Goal: Task Accomplishment & Management: Use online tool/utility

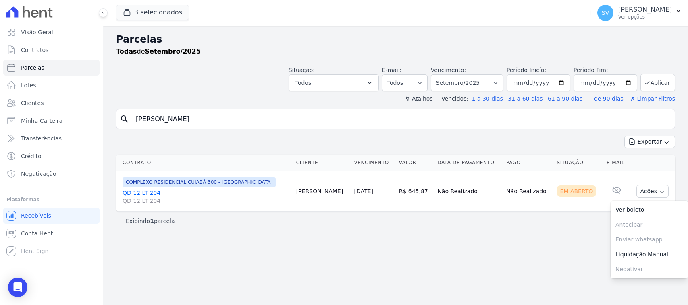
select select
click at [128, 135] on div "search [PERSON_NAME] Exportar Exportar PDF Exportar CSV Contrato Cliente Vencim…" at bounding box center [395, 169] width 559 height 121
type input "[PERSON_NAME]"
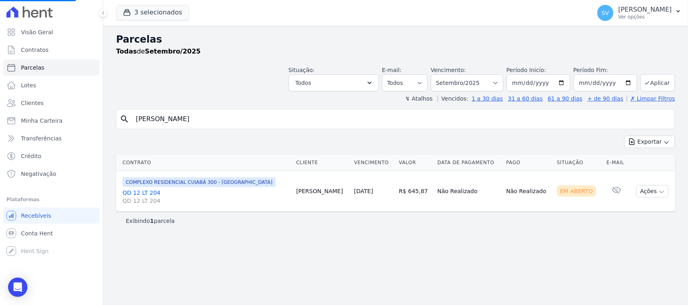
click at [247, 75] on div "Situação: Agendado Em Aberto Pago Processando Cancelado Vencido Transferindo De…" at bounding box center [395, 77] width 559 height 29
select select
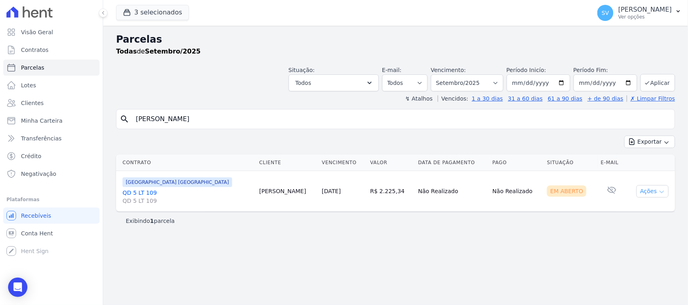
drag, startPoint x: 640, startPoint y: 184, endPoint x: 645, endPoint y: 191, distance: 8.8
click at [640, 184] on td "Ações Ver boleto [GEOGRAPHIC_DATA] Antecipação não disponível Enviar whatsapp É…" at bounding box center [650, 191] width 49 height 41
drag, startPoint x: 645, startPoint y: 191, endPoint x: 649, endPoint y: 222, distance: 30.9
click at [645, 192] on button "Ações" at bounding box center [652, 191] width 32 height 12
click at [632, 209] on link "Ver boleto" at bounding box center [648, 210] width 77 height 15
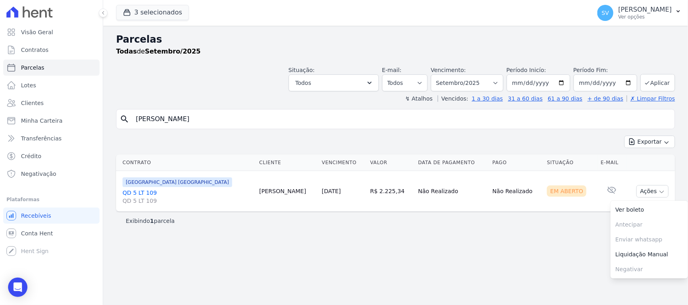
drag, startPoint x: 601, startPoint y: 11, endPoint x: 603, endPoint y: 39, distance: 27.8
click at [618, 11] on p "[PERSON_NAME]" at bounding box center [645, 10] width 54 height 8
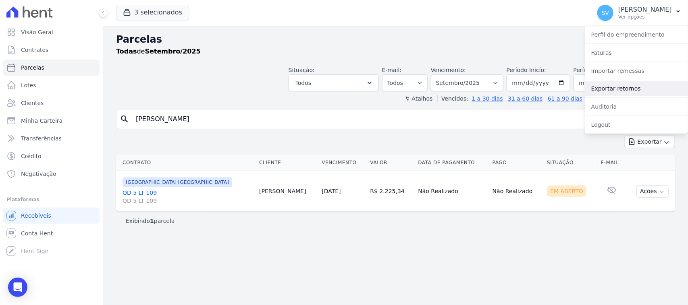
click at [627, 89] on link "Exportar retornos" at bounding box center [635, 88] width 103 height 15
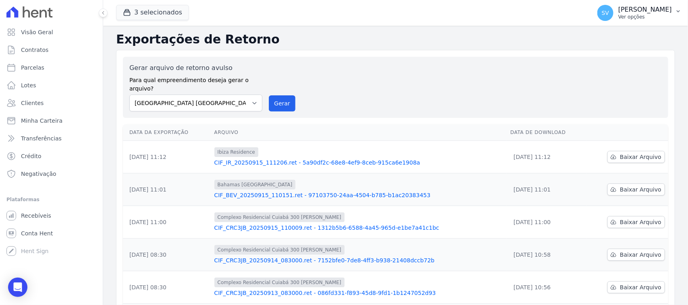
click at [618, 14] on p "Ver opções" at bounding box center [645, 17] width 54 height 6
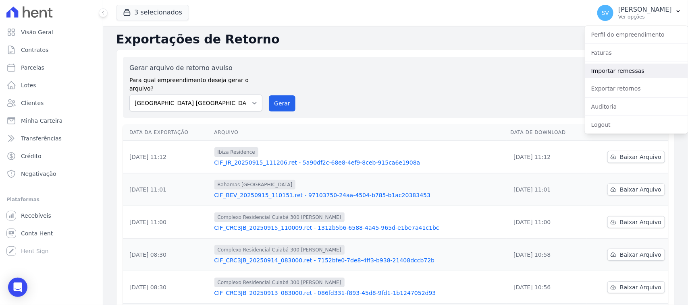
click at [617, 69] on link "Importar remessas" at bounding box center [635, 71] width 103 height 15
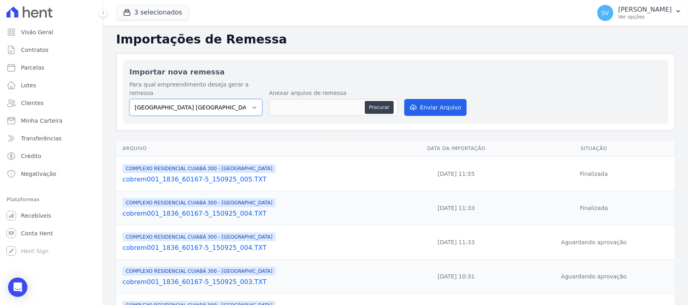
drag, startPoint x: 225, startPoint y: 99, endPoint x: 230, endPoint y: 106, distance: 8.0
click at [225, 101] on select "[GEOGRAPHIC_DATA] COMPLEXO RESIDENCIAL [GEOGRAPHIC_DATA] 300 - [GEOGRAPHIC_DATA…" at bounding box center [195, 107] width 133 height 17
select select "a999329b-d322-46c5-b2df-9163b092fb9b"
click at [129, 99] on select "[GEOGRAPHIC_DATA] COMPLEXO RESIDENCIAL [GEOGRAPHIC_DATA] 300 - [GEOGRAPHIC_DATA…" at bounding box center [195, 107] width 133 height 17
click at [371, 101] on button "Procurar" at bounding box center [379, 107] width 29 height 13
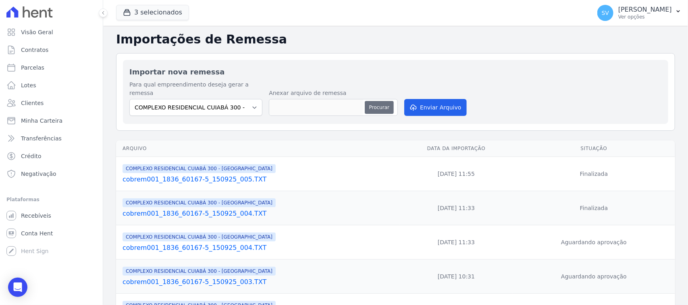
type input "cobrem001_1836_60167-5_150925_006.TXT"
drag, startPoint x: 425, startPoint y: 95, endPoint x: 110, endPoint y: 124, distance: 316.7
click at [425, 99] on button "Enviar Arquivo" at bounding box center [435, 107] width 62 height 17
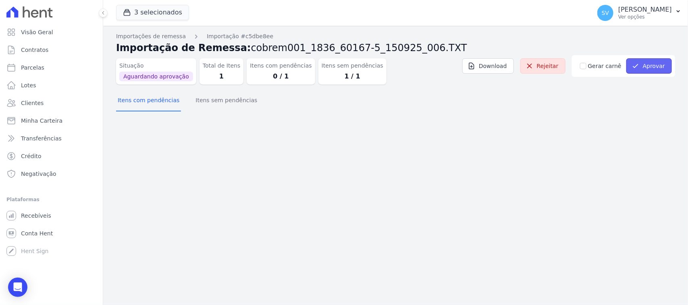
click at [654, 60] on button "Aprovar" at bounding box center [649, 65] width 46 height 15
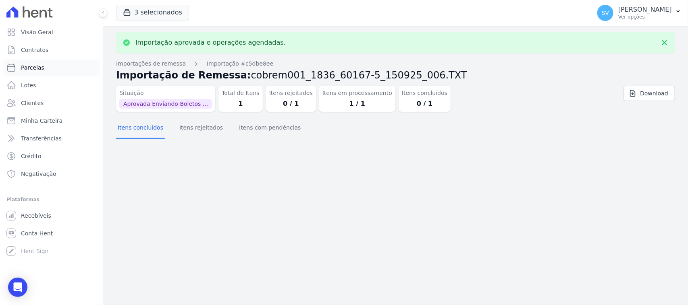
click at [63, 63] on link "Parcelas" at bounding box center [51, 68] width 96 height 16
select select
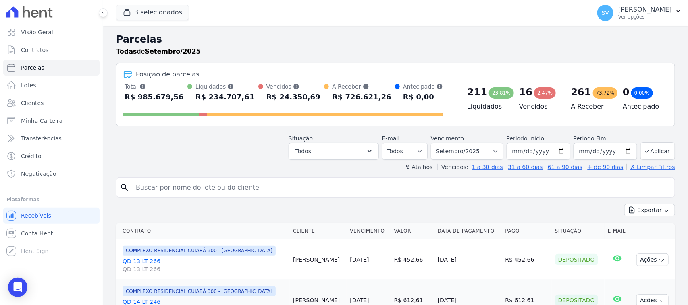
click at [275, 189] on input "search" at bounding box center [401, 188] width 540 height 16
paste input "[PERSON_NAME]"
type input "[PERSON_NAME]"
select select
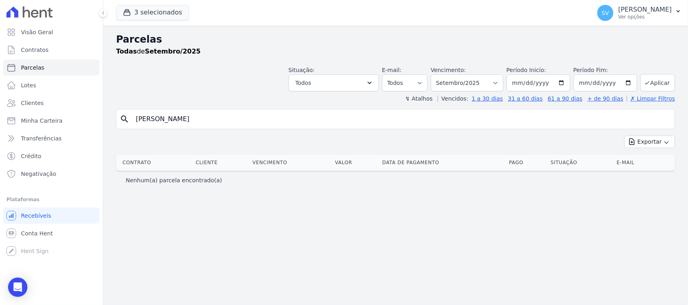
click at [240, 134] on div "search [PERSON_NAME] Exportar Exportar PDF Exportar CSV Contrato Cliente Vencim…" at bounding box center [395, 149] width 559 height 80
click at [246, 122] on input "[PERSON_NAME]" at bounding box center [401, 119] width 540 height 16
select select
click at [288, 124] on input "[PERSON_NAME]" at bounding box center [401, 119] width 540 height 16
select select
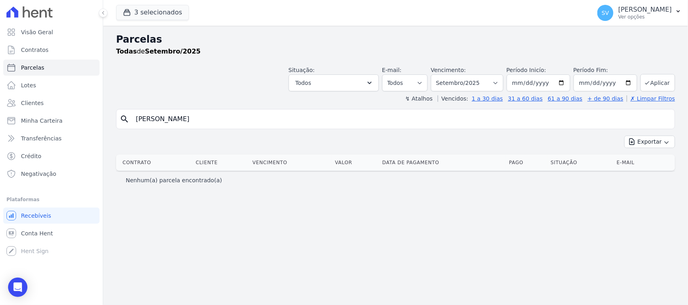
click at [154, 120] on input "[PERSON_NAME]" at bounding box center [401, 119] width 540 height 16
type input "[PERSON_NAME]"
select select
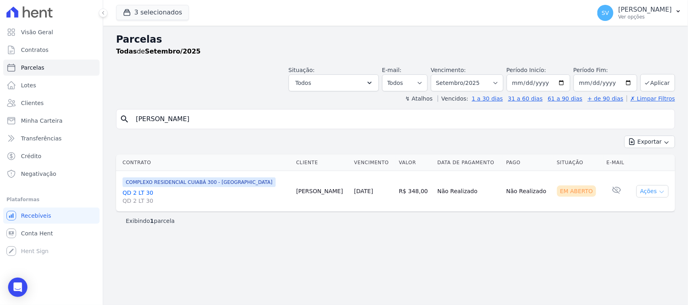
click at [655, 196] on button "Ações" at bounding box center [652, 191] width 32 height 12
click at [629, 211] on link "Ver boleto" at bounding box center [648, 210] width 77 height 15
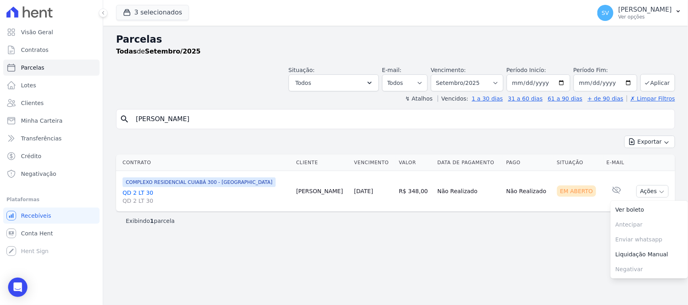
click at [147, 195] on link "QD 2 LT 30 QD 2 LT 30" at bounding box center [205, 197] width 167 height 16
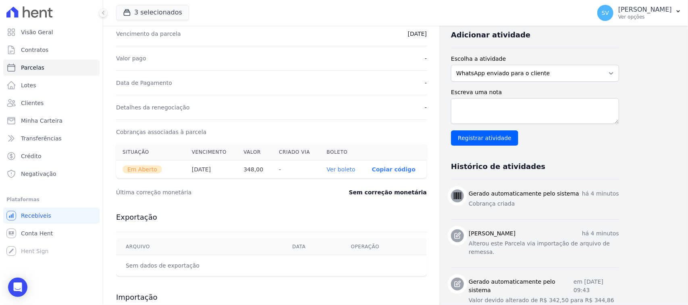
scroll to position [33, 0]
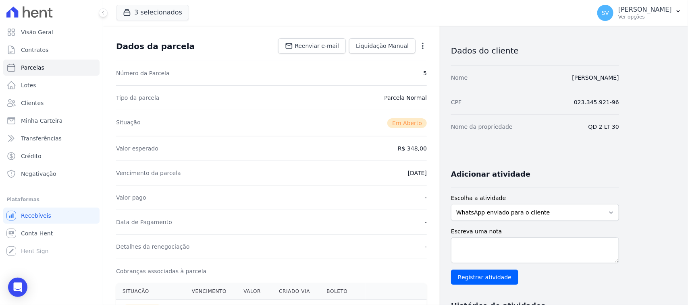
click at [425, 48] on icon "button" at bounding box center [423, 46] width 8 height 8
click at [230, 51] on div "Dados da parcela Reenviar e-mail Liquidação Manual Liquidação Manual Data de Pa…" at bounding box center [271, 46] width 311 height 29
click at [518, 214] on select "WhatsApp enviado para o cliente Adicionar um comentário Ligação feita para o cl…" at bounding box center [535, 212] width 168 height 17
drag, startPoint x: 473, startPoint y: 67, endPoint x: 476, endPoint y: 96, distance: 28.7
click at [473, 68] on div "Nome [PERSON_NAME]" at bounding box center [535, 77] width 168 height 25
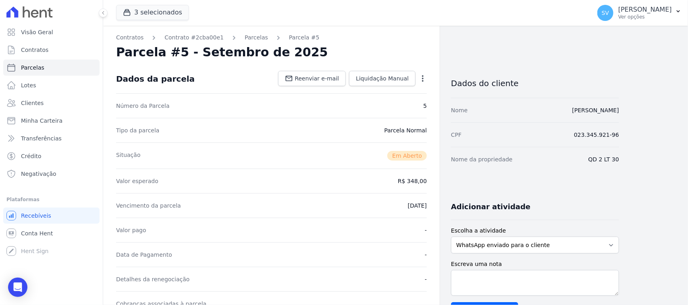
scroll to position [0, 0]
click at [133, 35] on link "Contratos" at bounding box center [129, 38] width 27 height 8
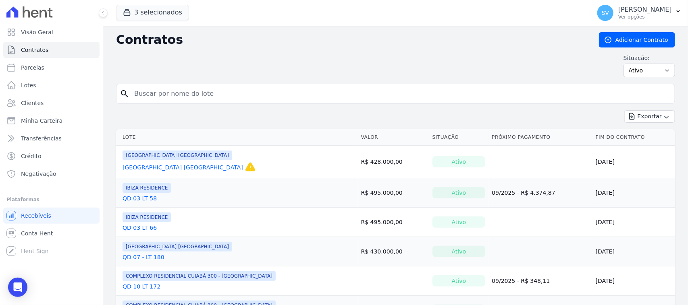
click at [198, 105] on form "search" at bounding box center [395, 97] width 559 height 27
click at [204, 95] on input "search" at bounding box center [400, 94] width 542 height 16
paste input "Segue boleto conforme solicitado: Parcela nº x – Recurso Próprio Vencimento: da…"
type input "Segue boleto conforme solicitado: Parcela nº x – Recurso Próprio Vencimento: da…"
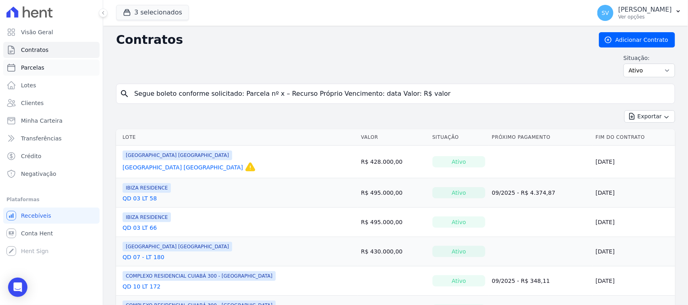
drag, startPoint x: 439, startPoint y: 97, endPoint x: 67, endPoint y: 75, distance: 372.5
click at [67, 75] on div "Visão Geral Contratos [GEOGRAPHIC_DATA] Lotes Clientes Minha Carteira Transferê…" at bounding box center [344, 152] width 688 height 305
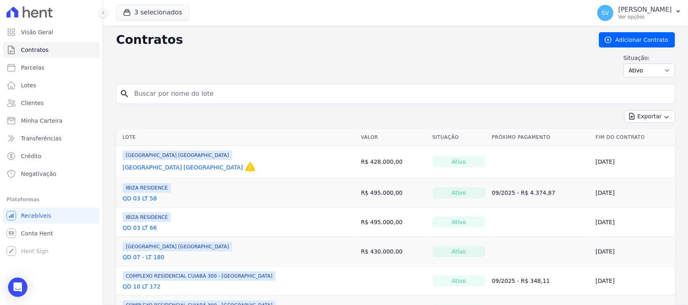
click at [248, 93] on input "search" at bounding box center [400, 94] width 542 height 16
paste input "[PERSON_NAME]"
type input "[PERSON_NAME]"
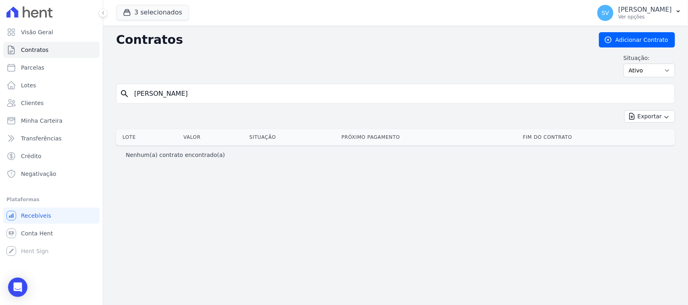
drag, startPoint x: 152, startPoint y: 95, endPoint x: 151, endPoint y: 102, distance: 7.4
click at [150, 99] on input "[PERSON_NAME]" at bounding box center [400, 94] width 542 height 16
click at [155, 99] on input "[PERSON_NAME]" at bounding box center [400, 94] width 542 height 16
click at [148, 95] on input "[PERSON_NAME]" at bounding box center [400, 94] width 542 height 16
click at [151, 91] on input "[PERSON_NAME]" at bounding box center [400, 94] width 542 height 16
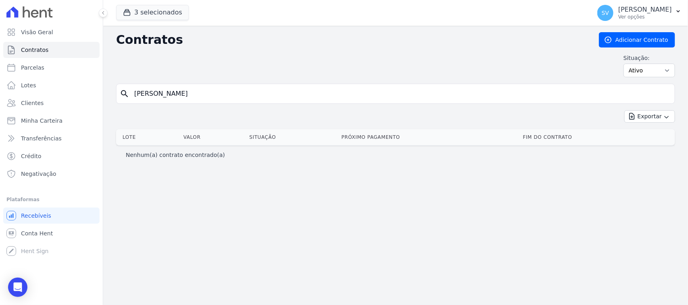
type input "[PERSON_NAME]"
click at [236, 90] on input "[PERSON_NAME]" at bounding box center [400, 94] width 542 height 16
drag, startPoint x: 232, startPoint y: 94, endPoint x: 160, endPoint y: 93, distance: 71.7
click at [160, 93] on input "[PERSON_NAME]" at bounding box center [400, 94] width 542 height 16
type input "[PERSON_NAME]"
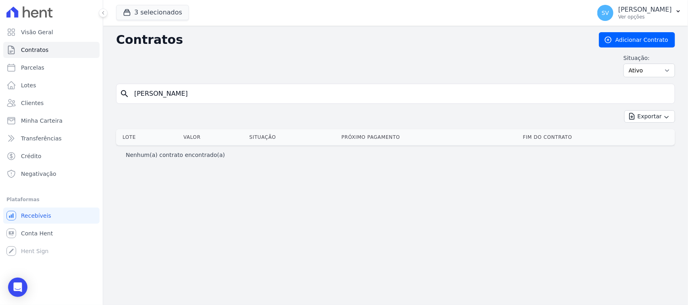
click at [196, 93] on input "[PERSON_NAME]" at bounding box center [400, 94] width 542 height 16
click at [198, 93] on input "[PERSON_NAME]" at bounding box center [400, 94] width 542 height 16
click at [301, 56] on div "Situação: Ativo Todos Pausado Distratado Rascunho Expirado Encerrado" at bounding box center [395, 65] width 559 height 23
click at [65, 72] on link "Parcelas" at bounding box center [51, 68] width 96 height 16
select select
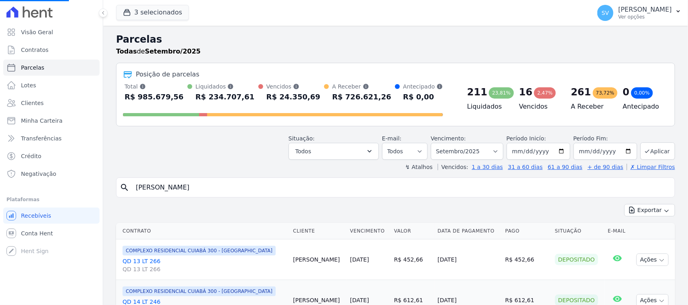
select select
click at [271, 191] on input "search" at bounding box center [401, 188] width 540 height 16
paste input "[PERSON_NAME]"
type input "[PERSON_NAME]"
select select
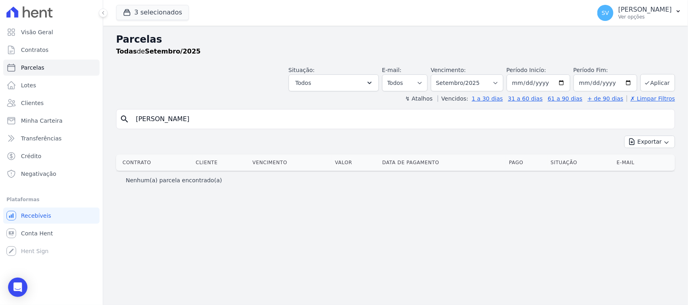
drag, startPoint x: 153, startPoint y: 120, endPoint x: 153, endPoint y: 138, distance: 18.1
click at [153, 121] on input "[PERSON_NAME]" at bounding box center [401, 119] width 540 height 16
type input "[PERSON_NAME]"
select select
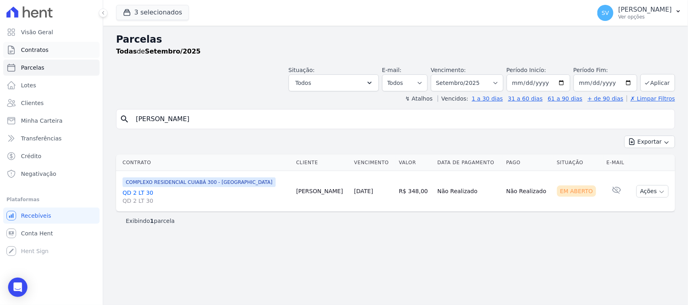
click at [67, 49] on link "Contratos" at bounding box center [51, 50] width 96 height 16
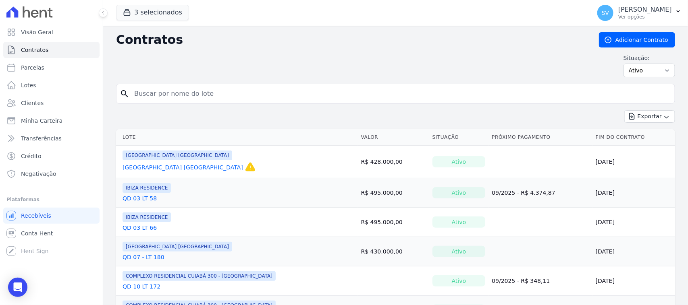
click at [195, 94] on input "search" at bounding box center [400, 94] width 542 height 16
paste input "[PERSON_NAME]"
drag, startPoint x: 151, startPoint y: 93, endPoint x: 155, endPoint y: 106, distance: 13.5
click at [151, 93] on input "[PERSON_NAME]" at bounding box center [400, 94] width 542 height 16
drag, startPoint x: 156, startPoint y: 95, endPoint x: 174, endPoint y: 86, distance: 20.5
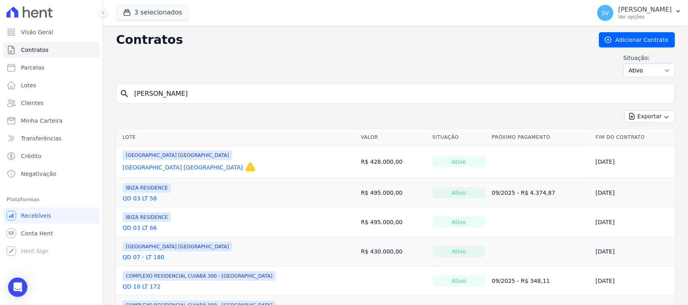
click at [180, 96] on input "[PERSON_NAME]" at bounding box center [400, 94] width 542 height 16
drag, startPoint x: 180, startPoint y: 69, endPoint x: 170, endPoint y: 81, distance: 16.3
click at [179, 74] on div "Situação: Ativo Todos Pausado Distratado Rascunho Expirado Encerrado" at bounding box center [395, 65] width 559 height 23
drag, startPoint x: 162, startPoint y: 95, endPoint x: 210, endPoint y: 93, distance: 48.8
click at [210, 93] on input "[PERSON_NAME]" at bounding box center [400, 94] width 542 height 16
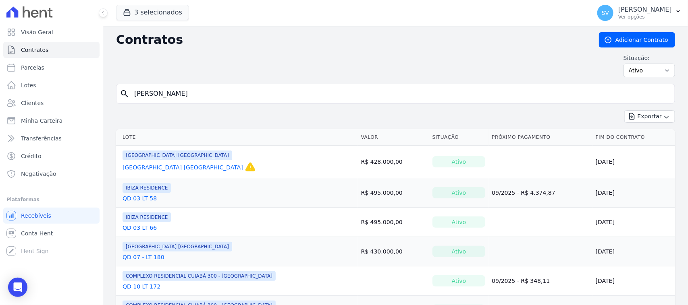
type input "[PERSON_NAME]"
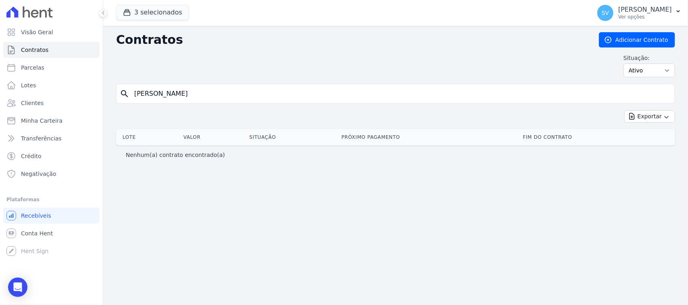
click at [216, 99] on input "[PERSON_NAME]" at bounding box center [400, 94] width 542 height 16
drag, startPoint x: 204, startPoint y: 97, endPoint x: 101, endPoint y: 95, distance: 102.7
click at [101, 95] on div "Visão Geral Contratos [GEOGRAPHIC_DATA] Lotes Clientes Minha Carteira Transferê…" at bounding box center [344, 152] width 688 height 305
click at [168, 103] on div "search" at bounding box center [395, 94] width 559 height 20
click at [71, 71] on link "Parcelas" at bounding box center [51, 68] width 96 height 16
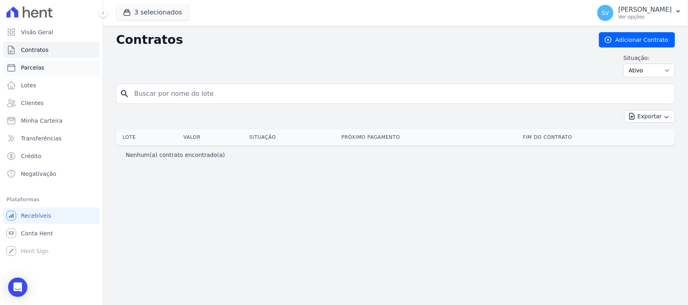
select select
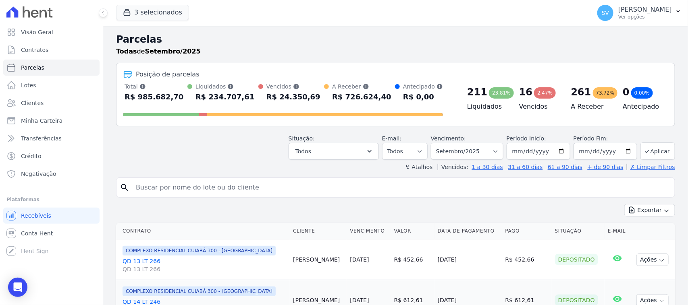
click at [182, 197] on div "search" at bounding box center [395, 188] width 559 height 20
click at [187, 189] on input "search" at bounding box center [401, 188] width 540 height 16
paste input "[PERSON_NAME]"
drag, startPoint x: 153, startPoint y: 187, endPoint x: 152, endPoint y: 205, distance: 18.2
click at [153, 187] on input "[PERSON_NAME]" at bounding box center [401, 188] width 540 height 16
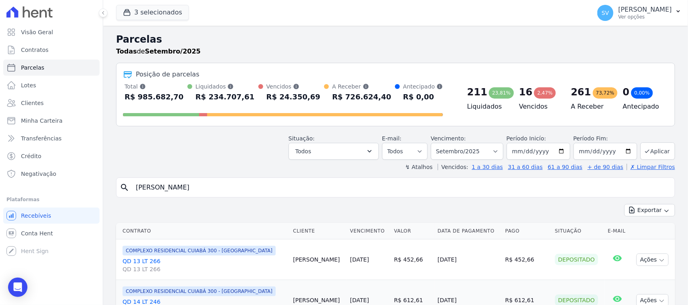
type input "[PERSON_NAME]"
select select
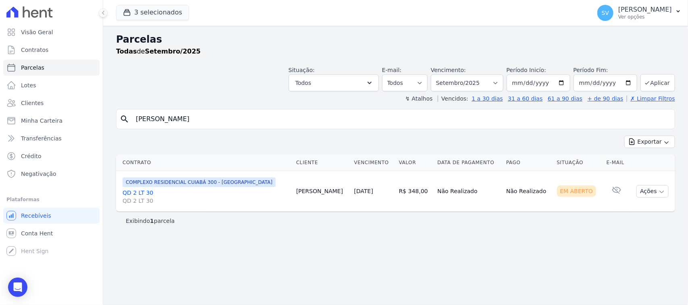
click at [134, 191] on div "COMPLEXO RESIDENCIAL CUIABÁ 300 - [GEOGRAPHIC_DATA] QD 2 LT 30 QD 2 LT 30" at bounding box center [205, 191] width 167 height 27
click at [135, 191] on link "QD 2 LT 30 QD 2 LT 30" at bounding box center [205, 197] width 167 height 16
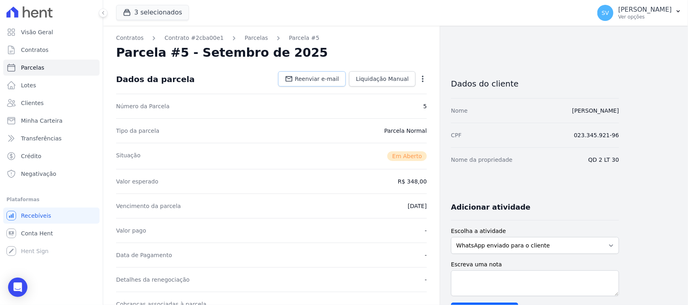
click at [331, 79] on span "Reenviar e-mail" at bounding box center [316, 79] width 44 height 8
click at [331, 77] on span "Reenviar e-mail" at bounding box center [316, 79] width 44 height 8
click at [425, 77] on icon "button" at bounding box center [423, 79] width 8 height 8
click at [353, 55] on div "Parcela #5 - Setembro de 2025" at bounding box center [271, 53] width 311 height 15
click at [172, 39] on link "Contrato #2cba00e1" at bounding box center [193, 38] width 59 height 8
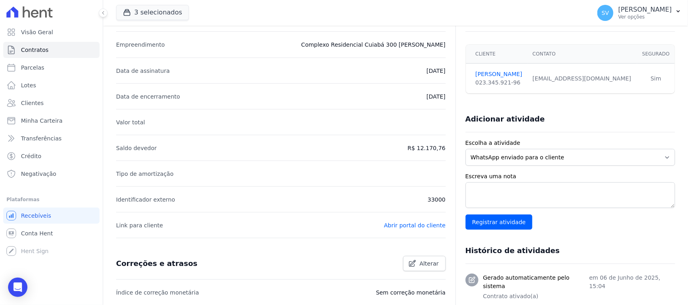
scroll to position [50, 0]
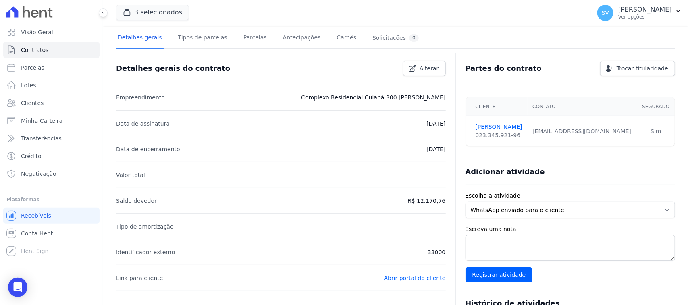
click at [295, 178] on li "Valor total" at bounding box center [281, 175] width 330 height 26
